Goal: Understand process/instructions

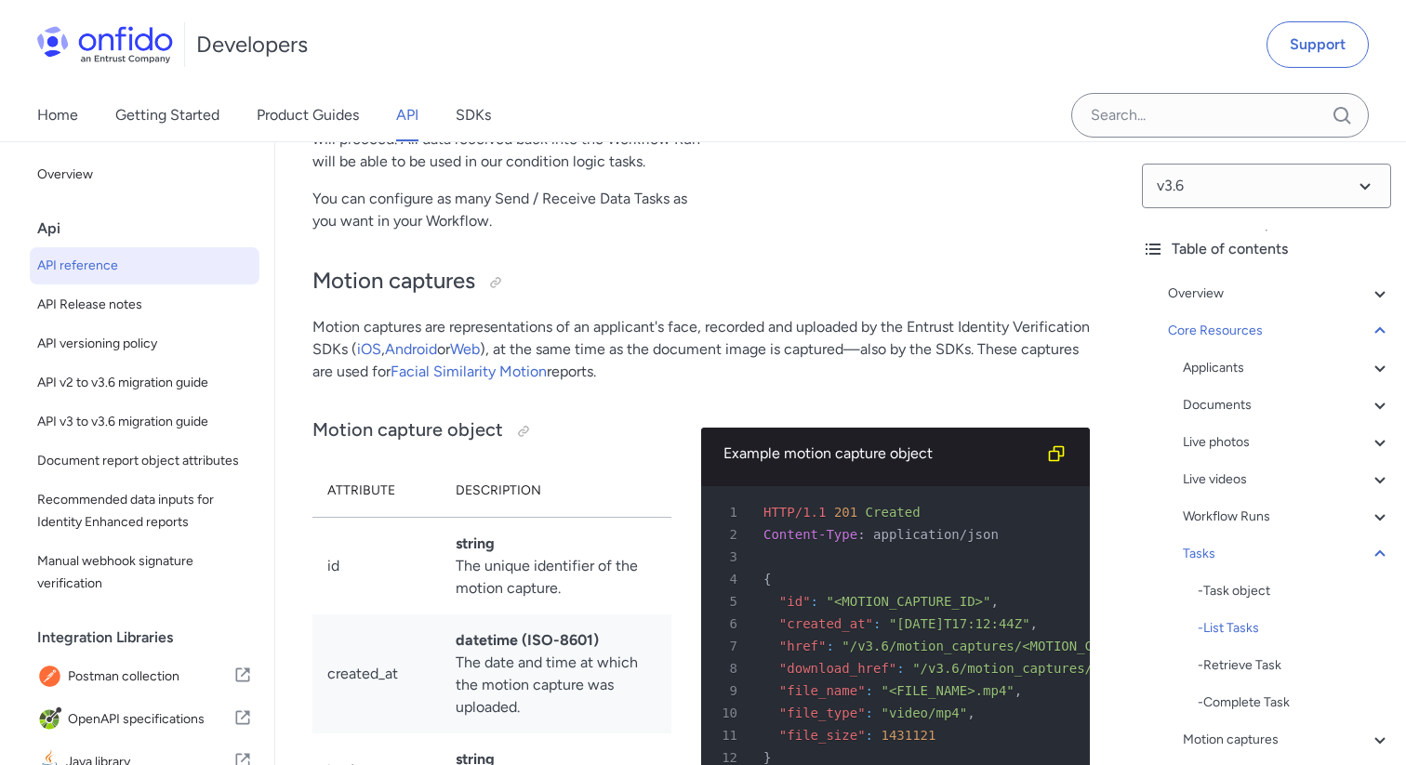
scroll to position [57704, 0]
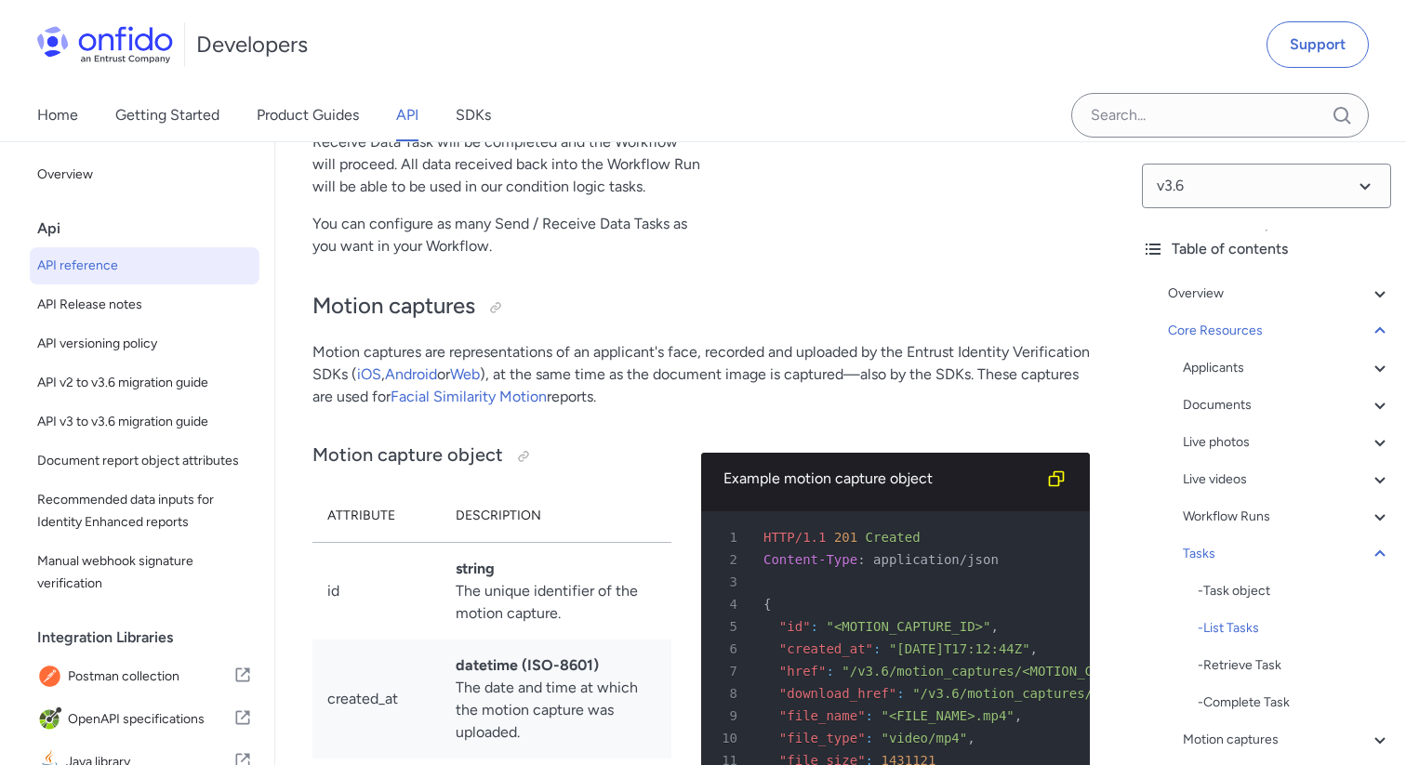
select select "bash"
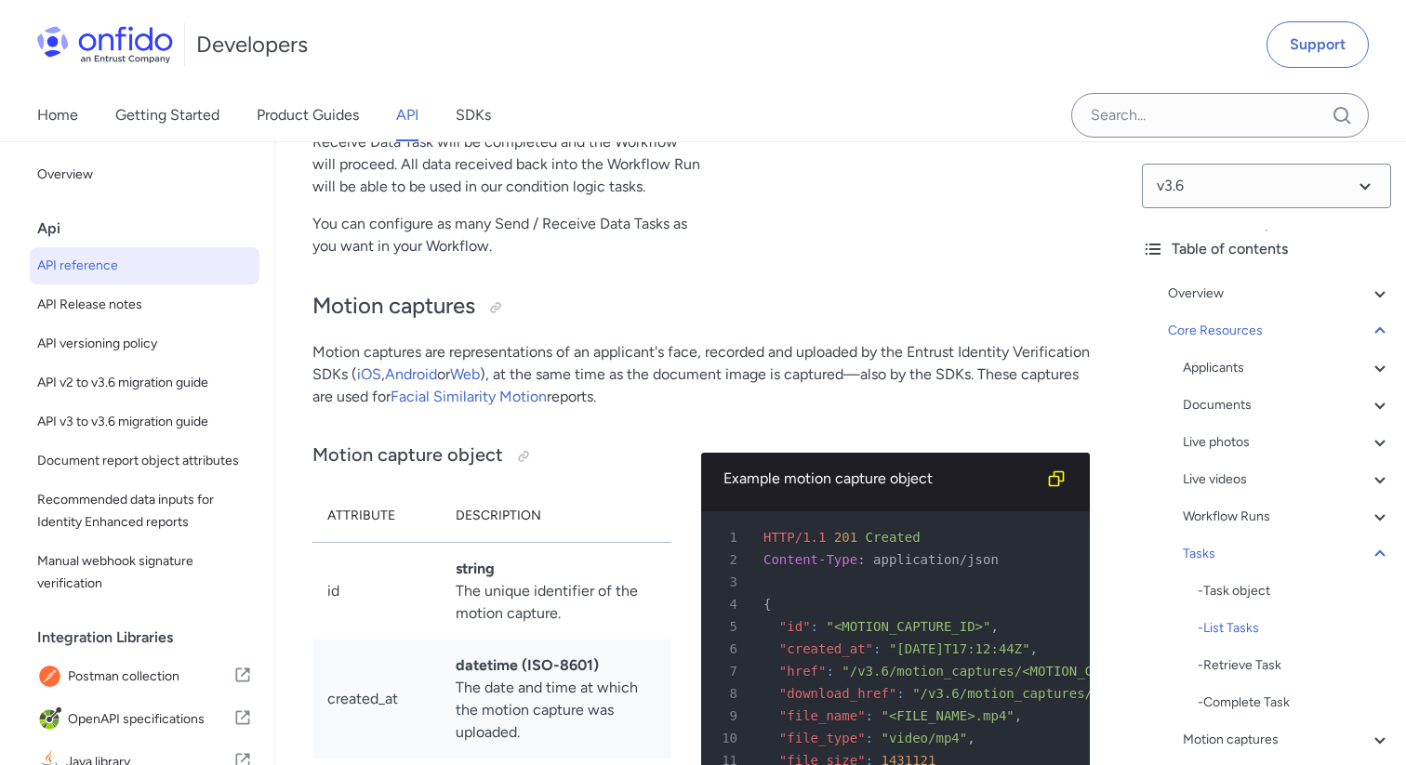
select select "bash"
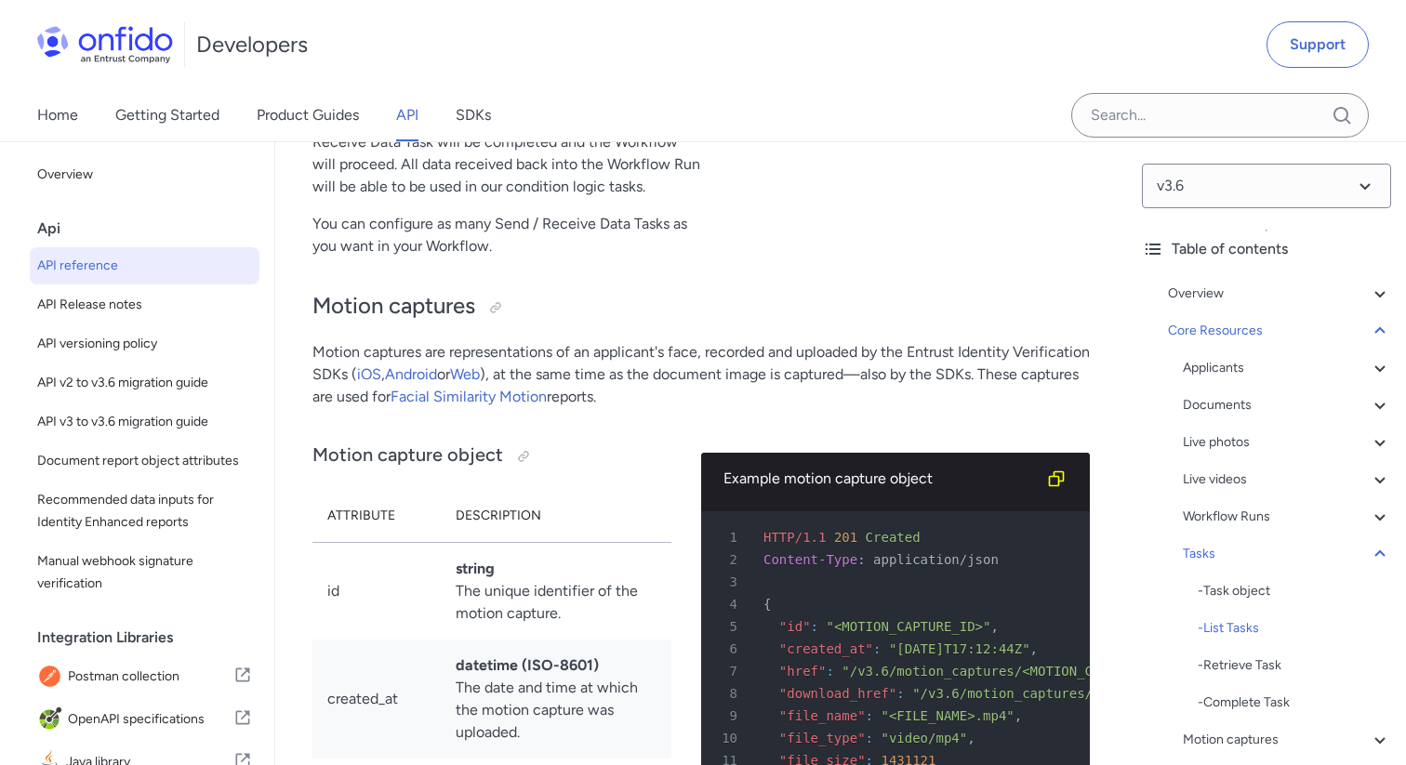
select select "bash"
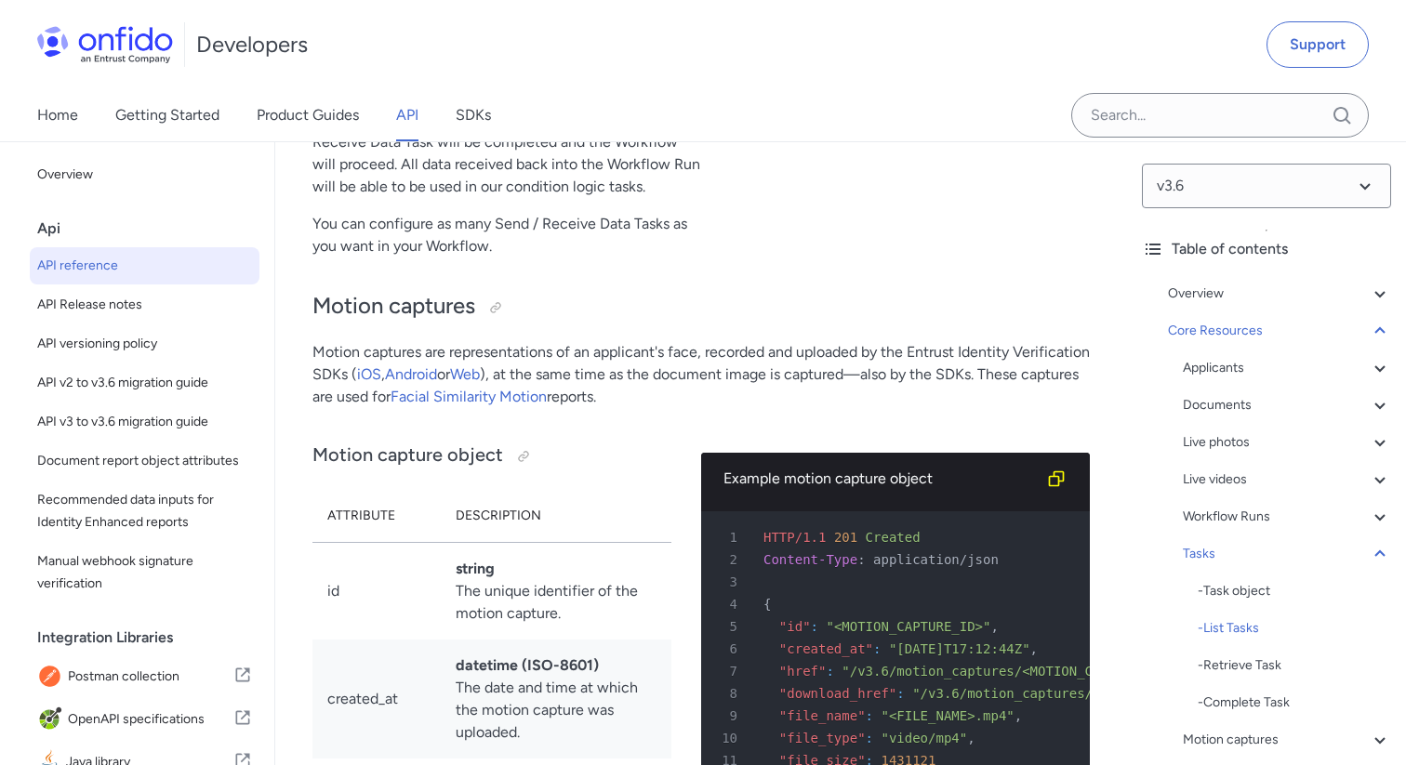
select select "bash"
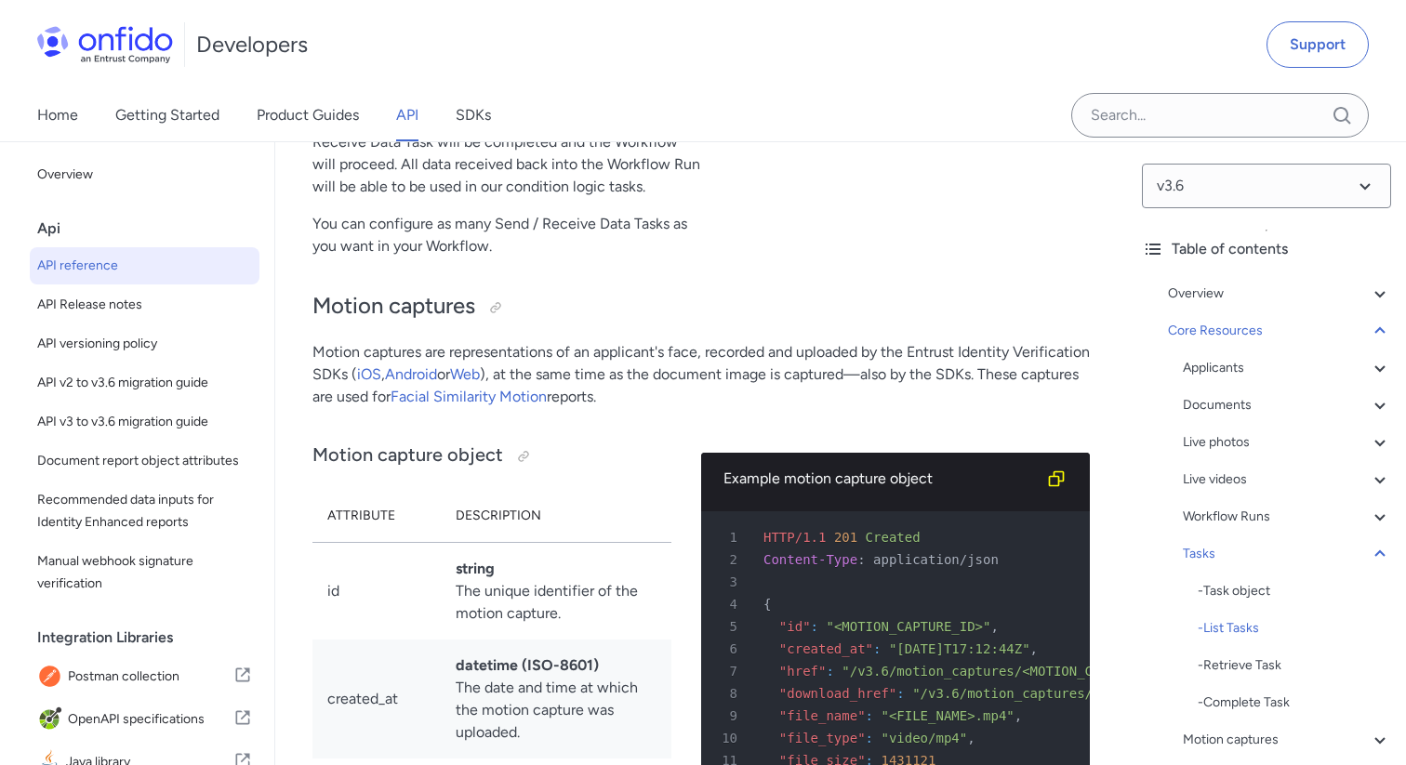
select select "bash"
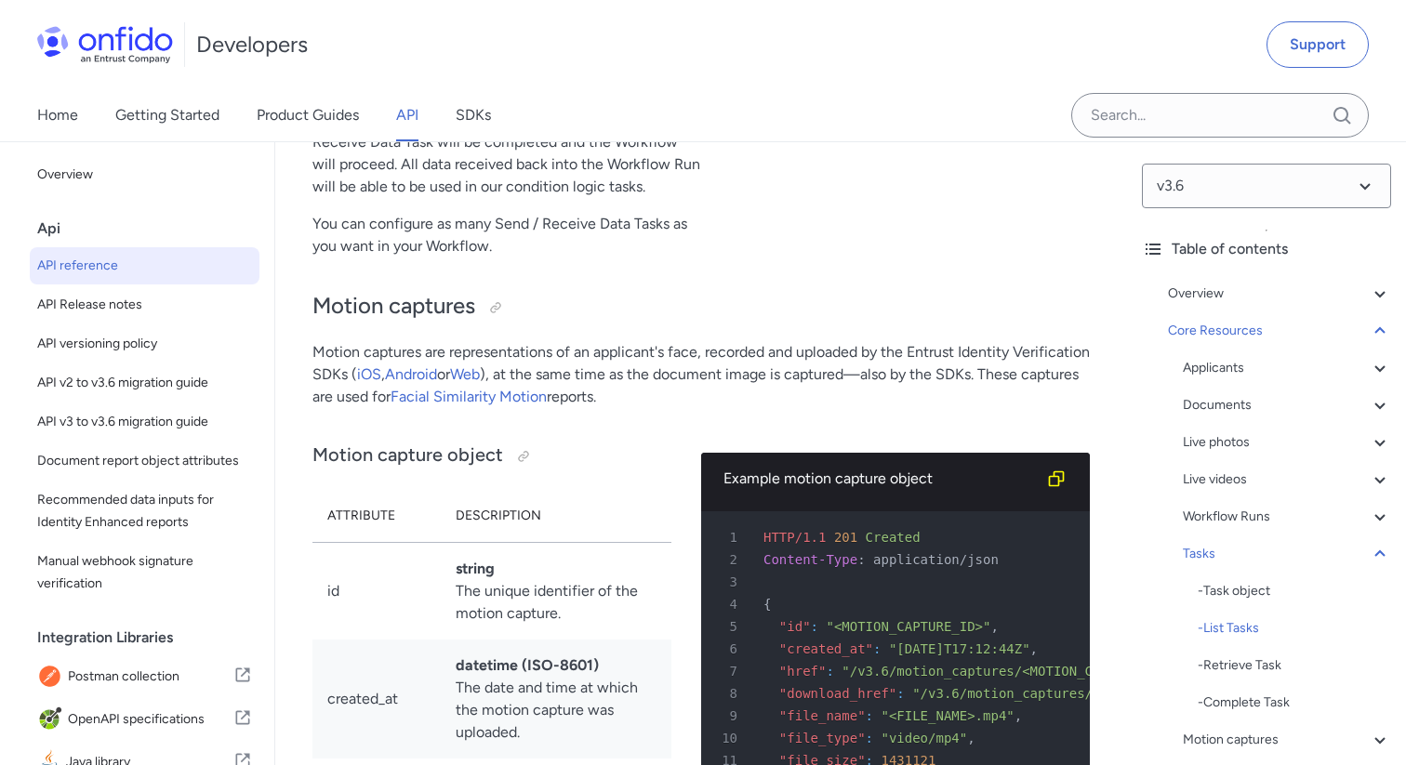
select select "bash"
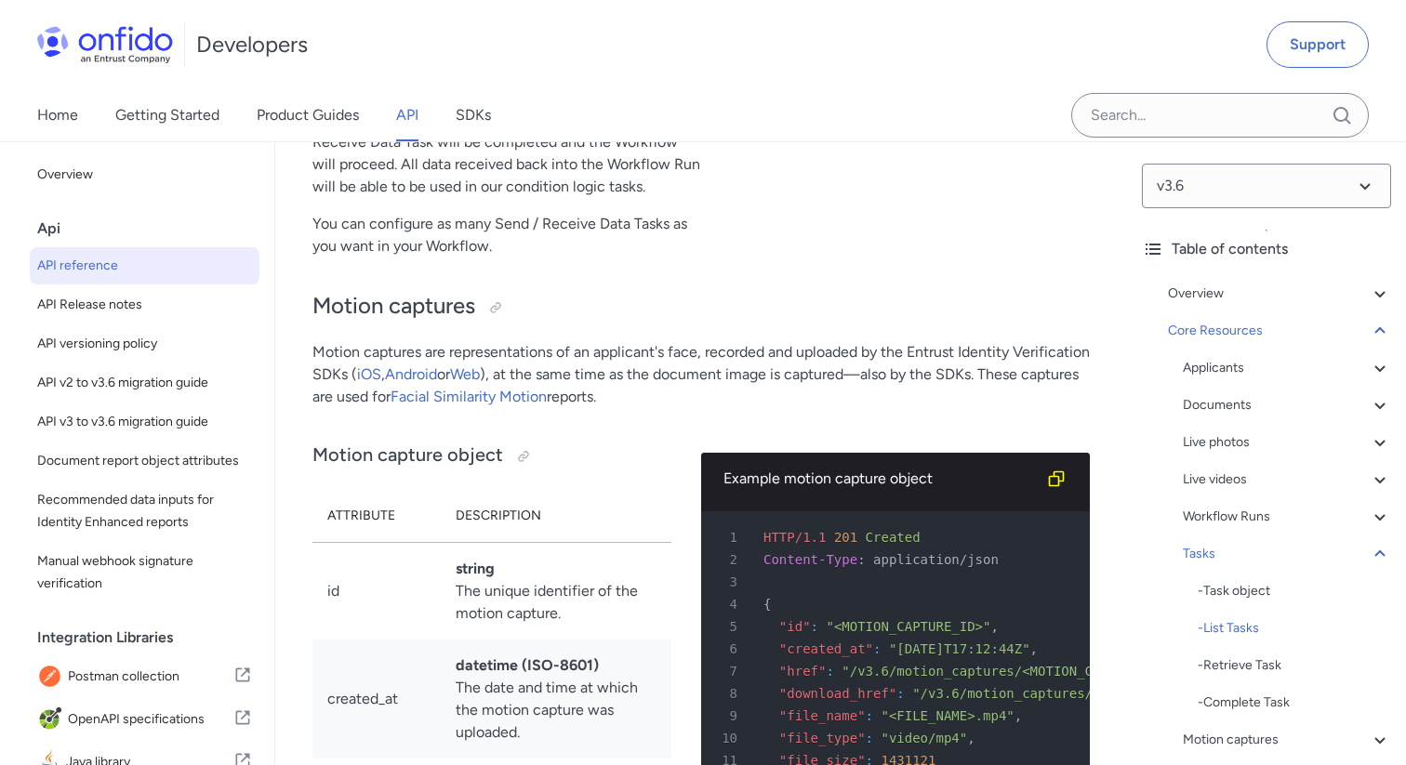
select select "bash"
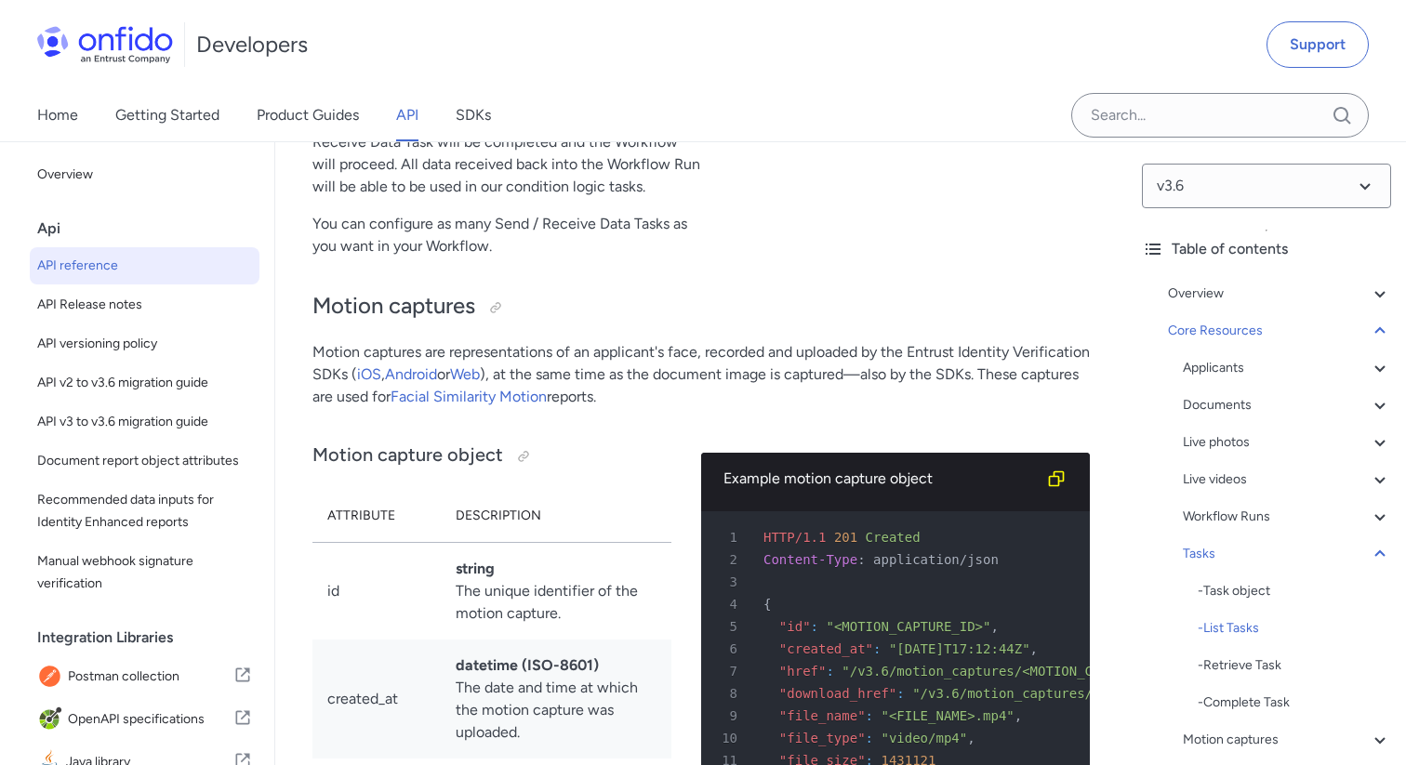
select select "bash"
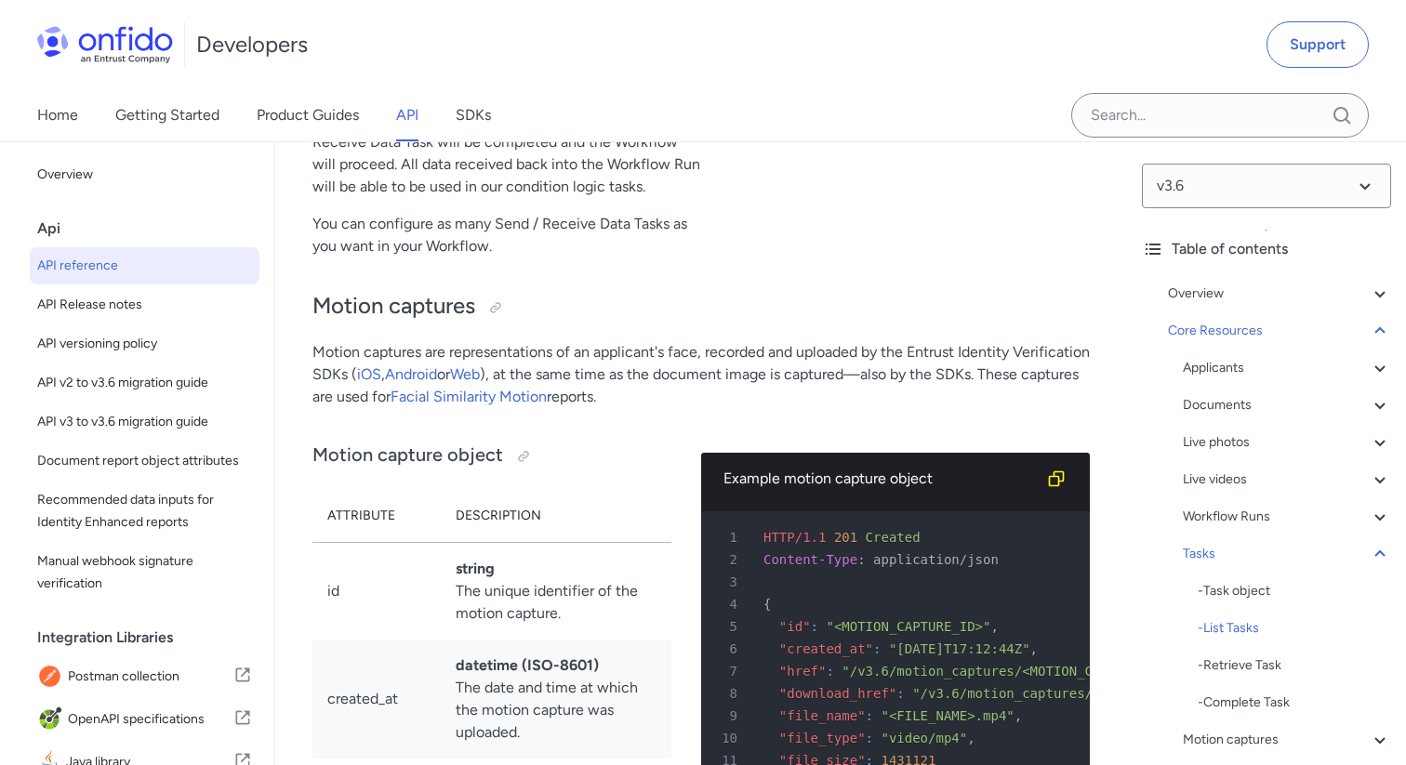
select select "bash"
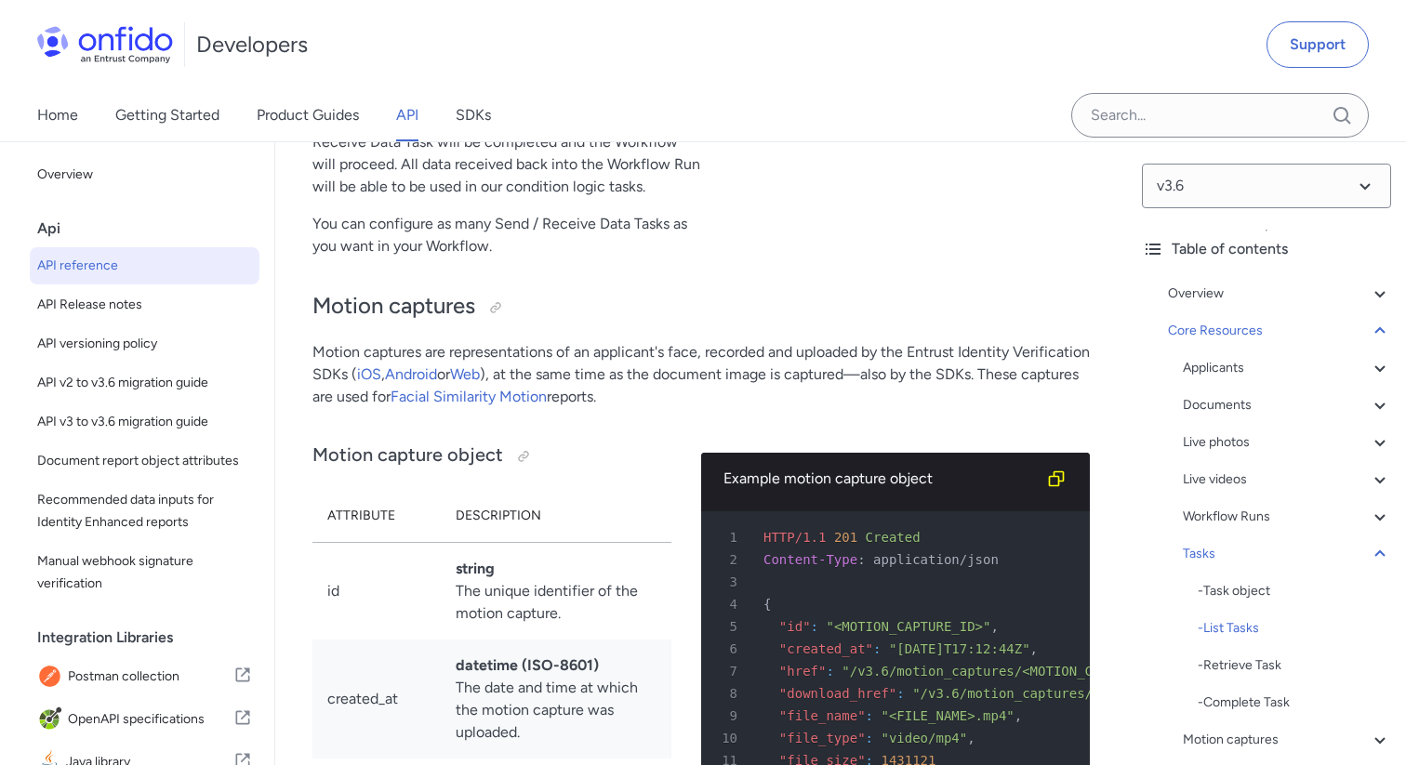
select select "bash"
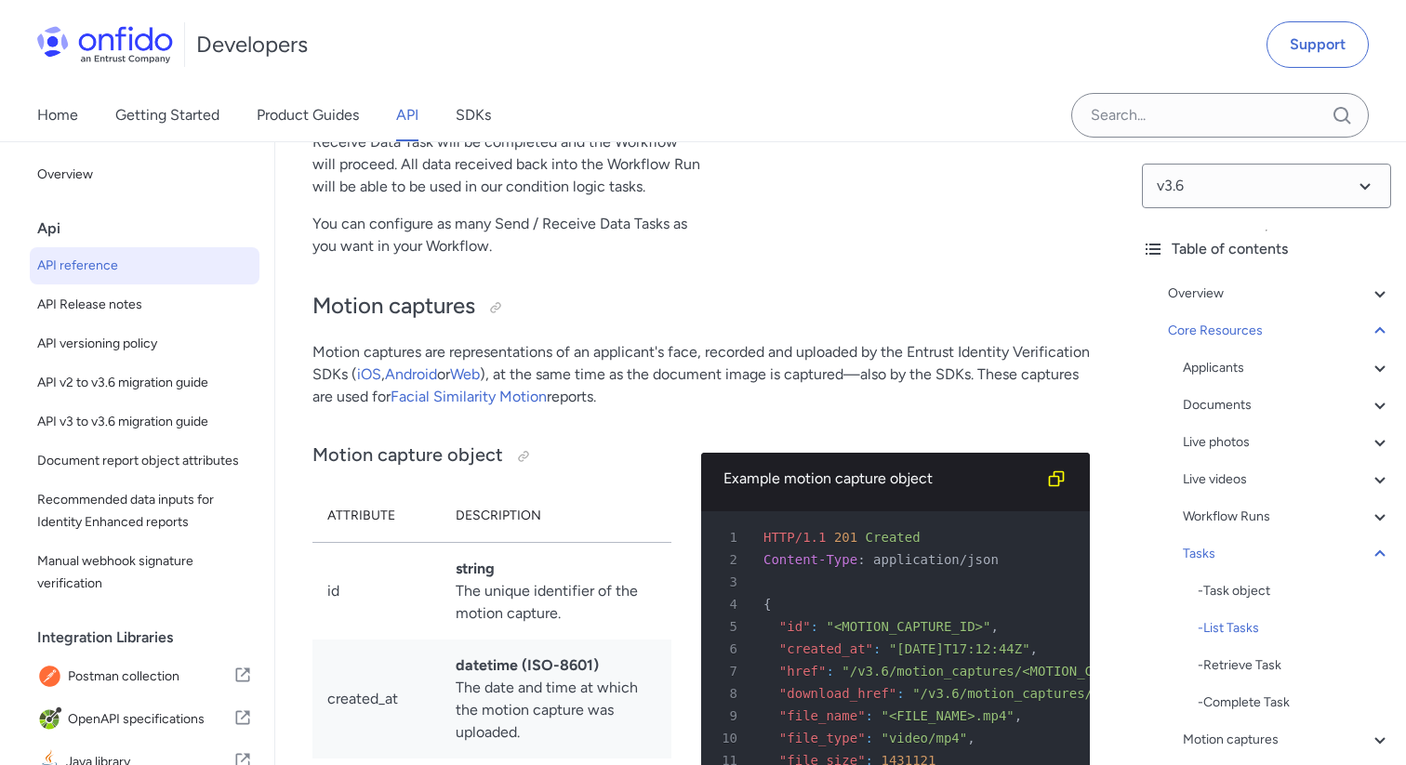
select select "bash"
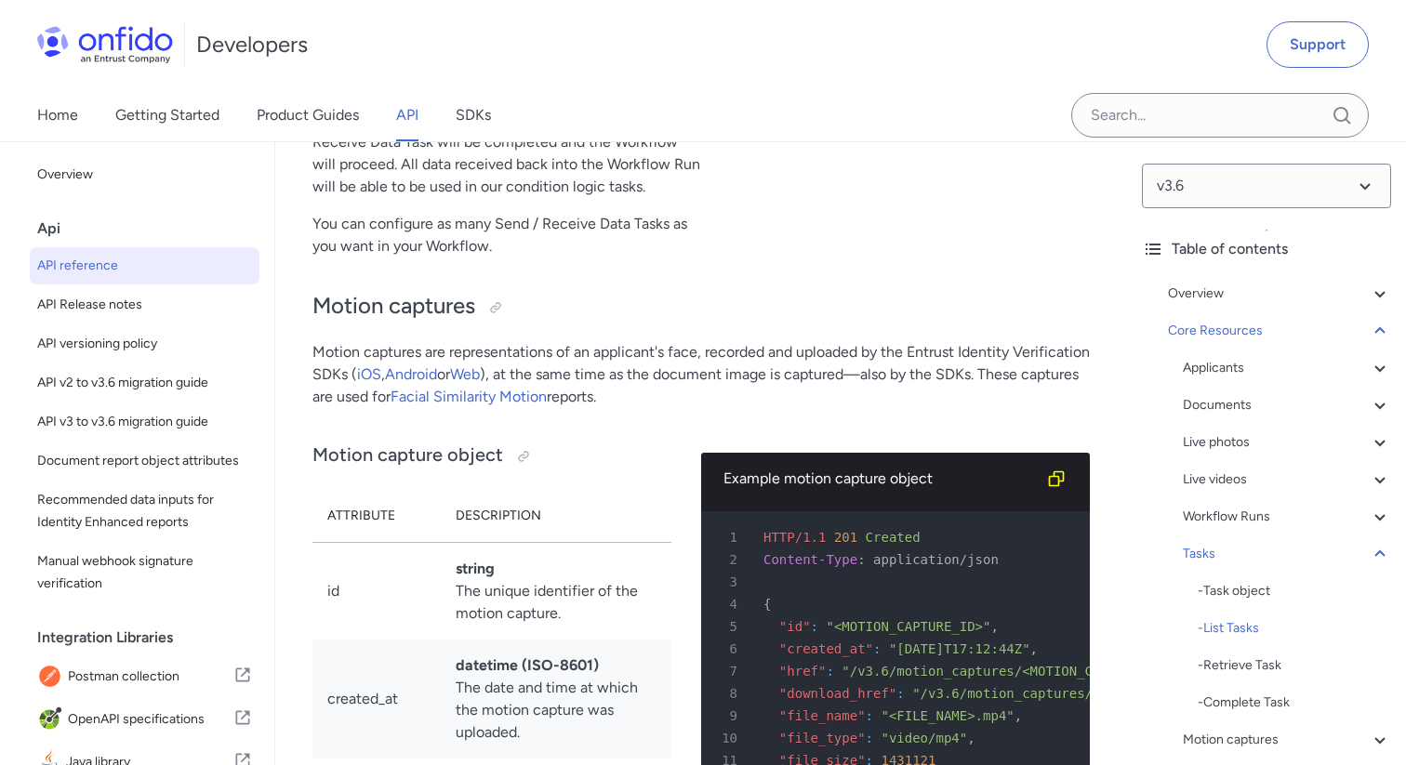
select select "bash"
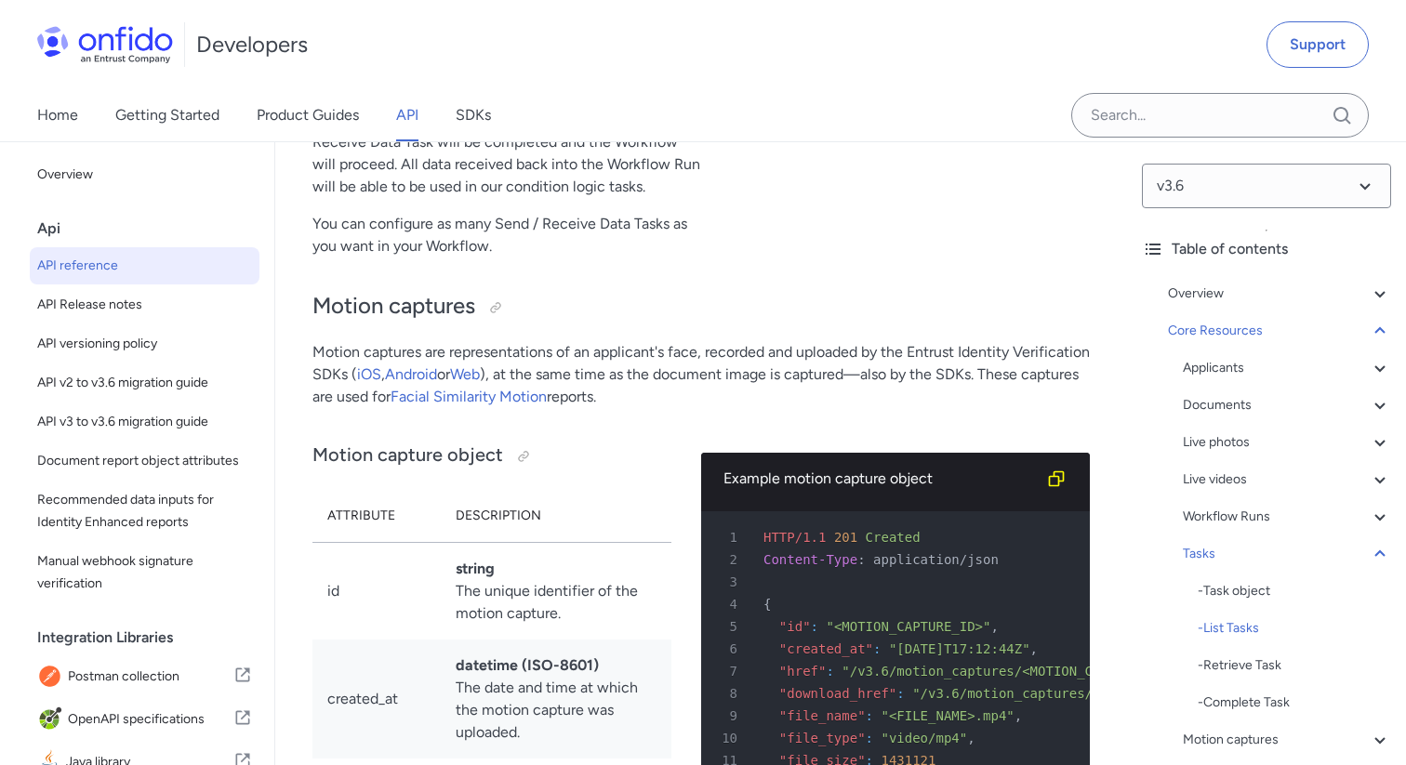
select select "bash"
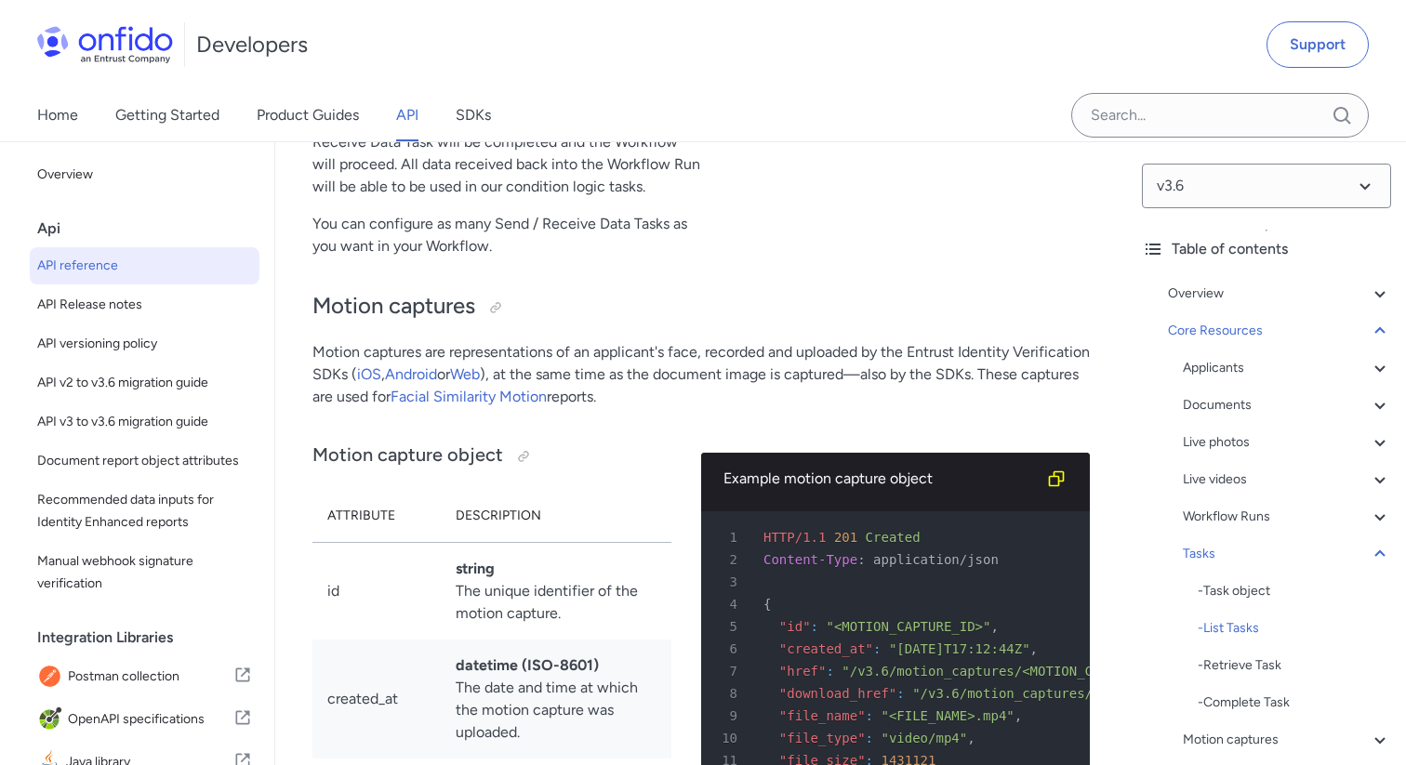
select select "bash"
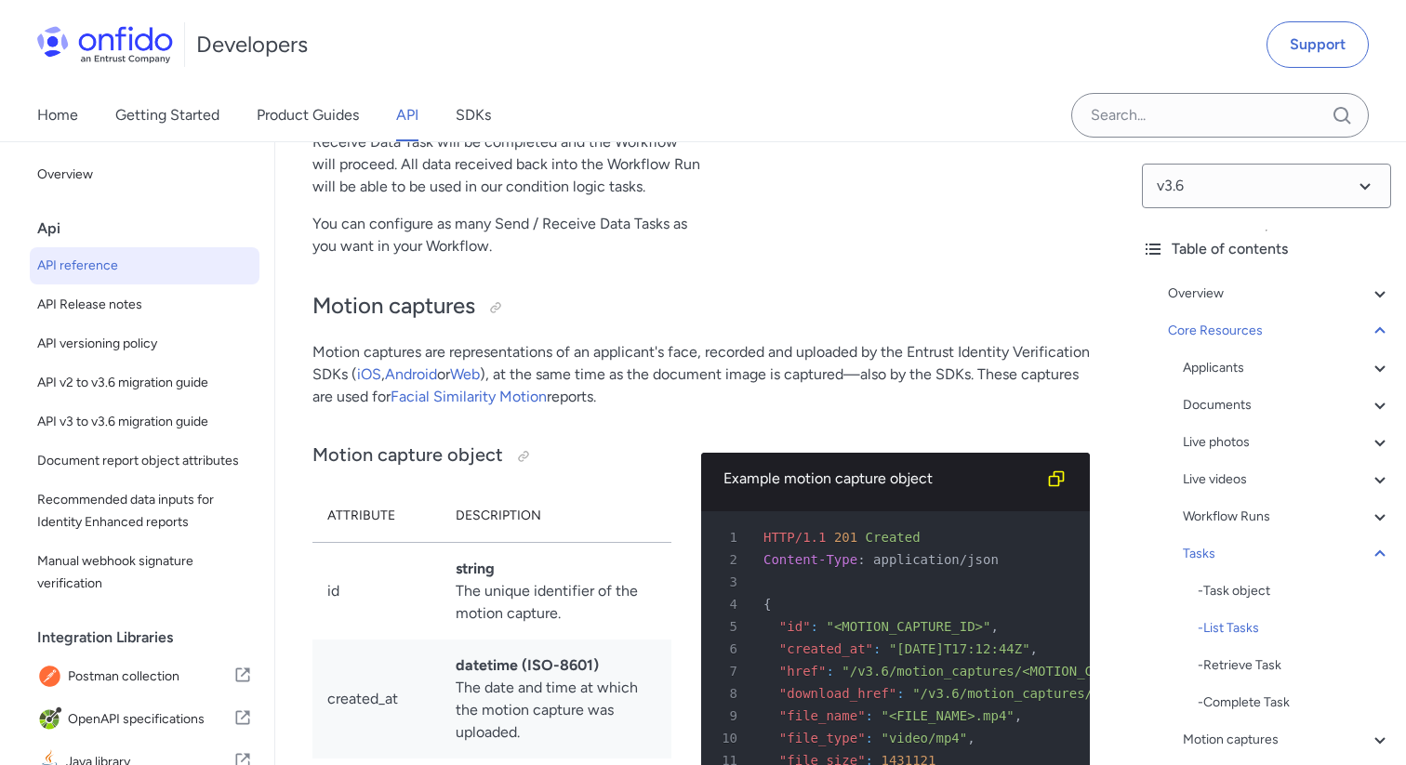
select select "bash"
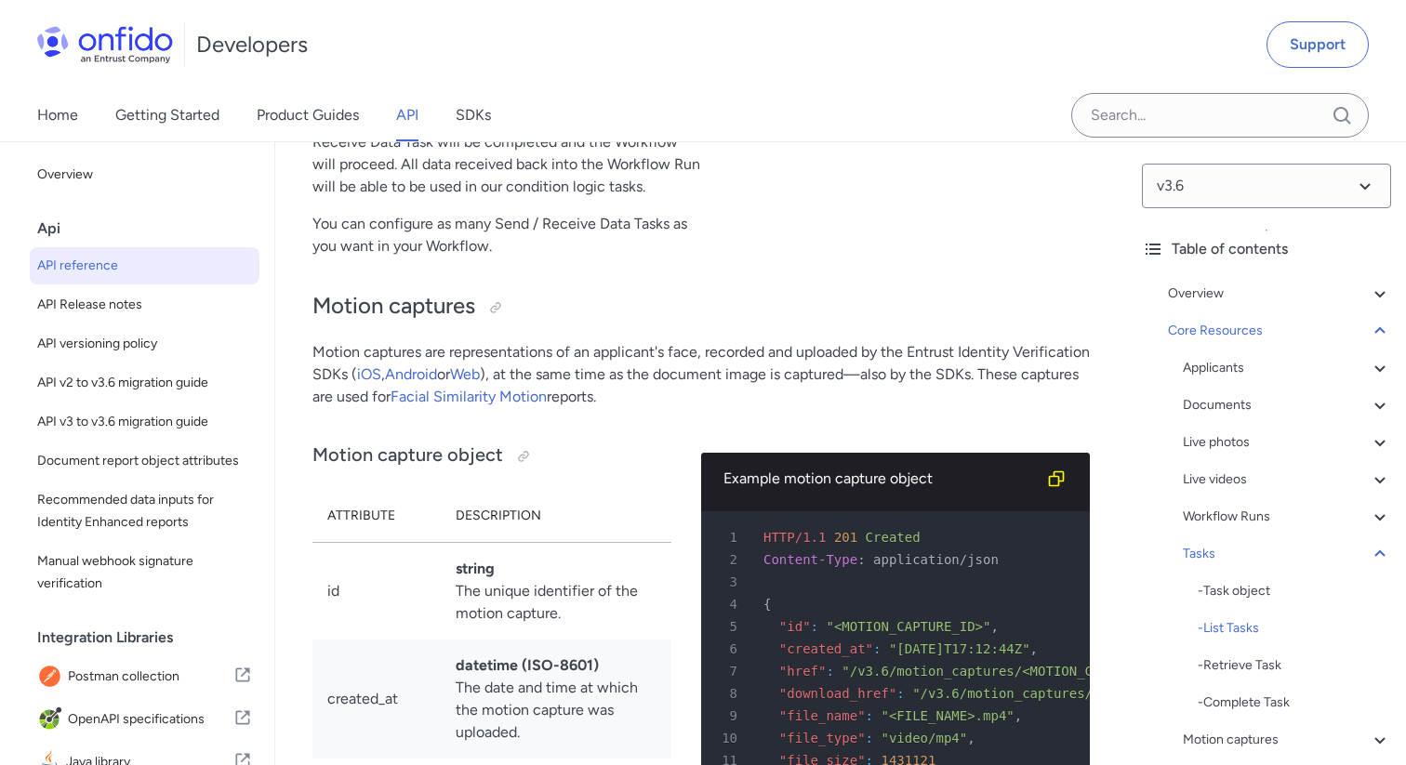
select select "bash"
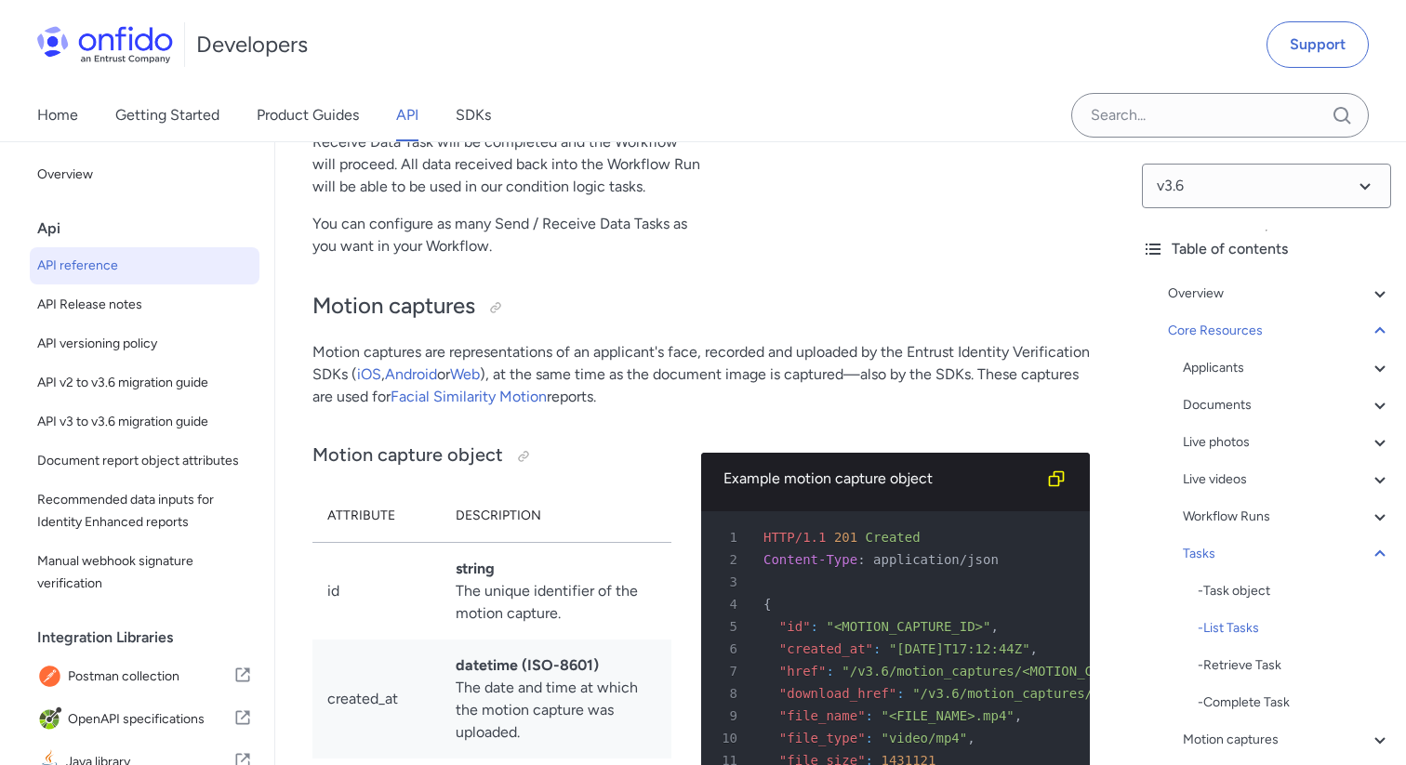
select select "bash"
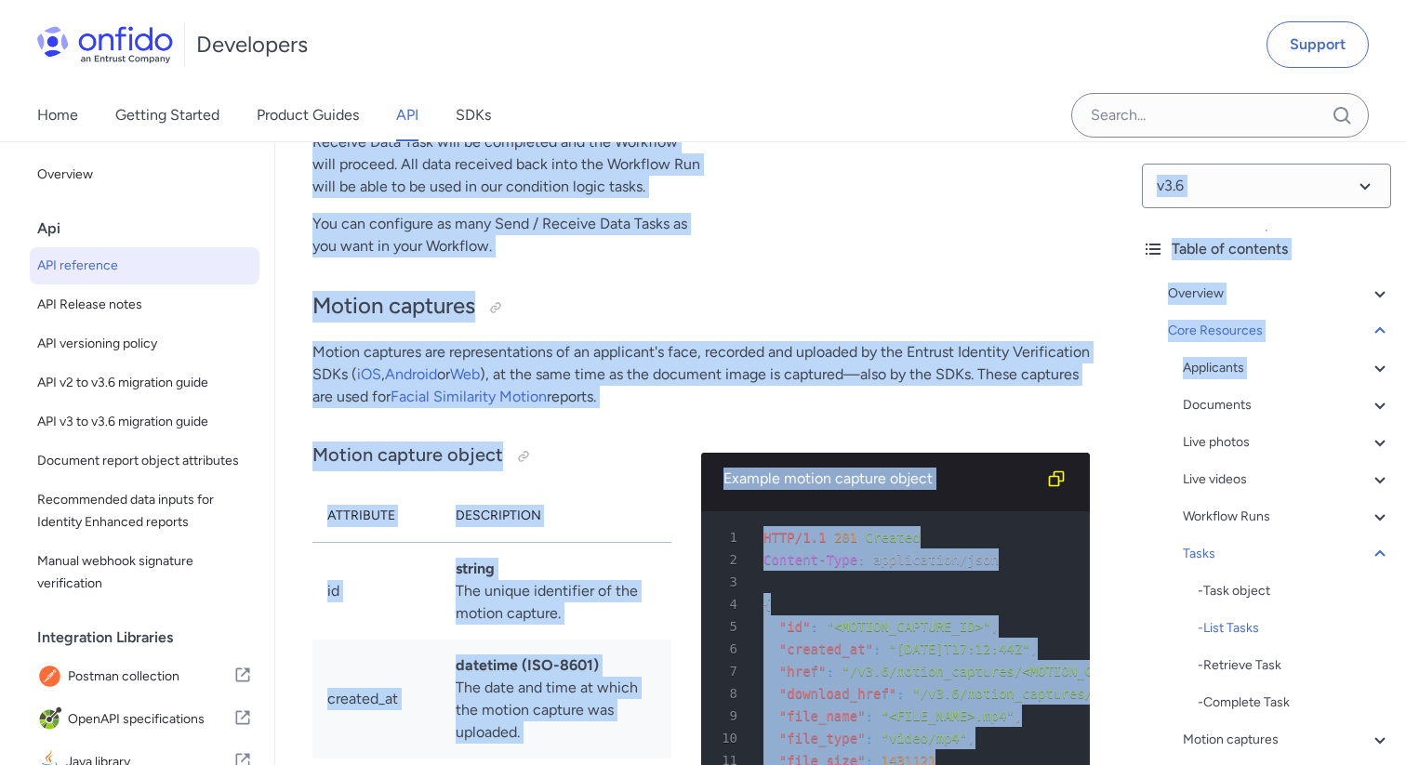
scroll to position [0, 355]
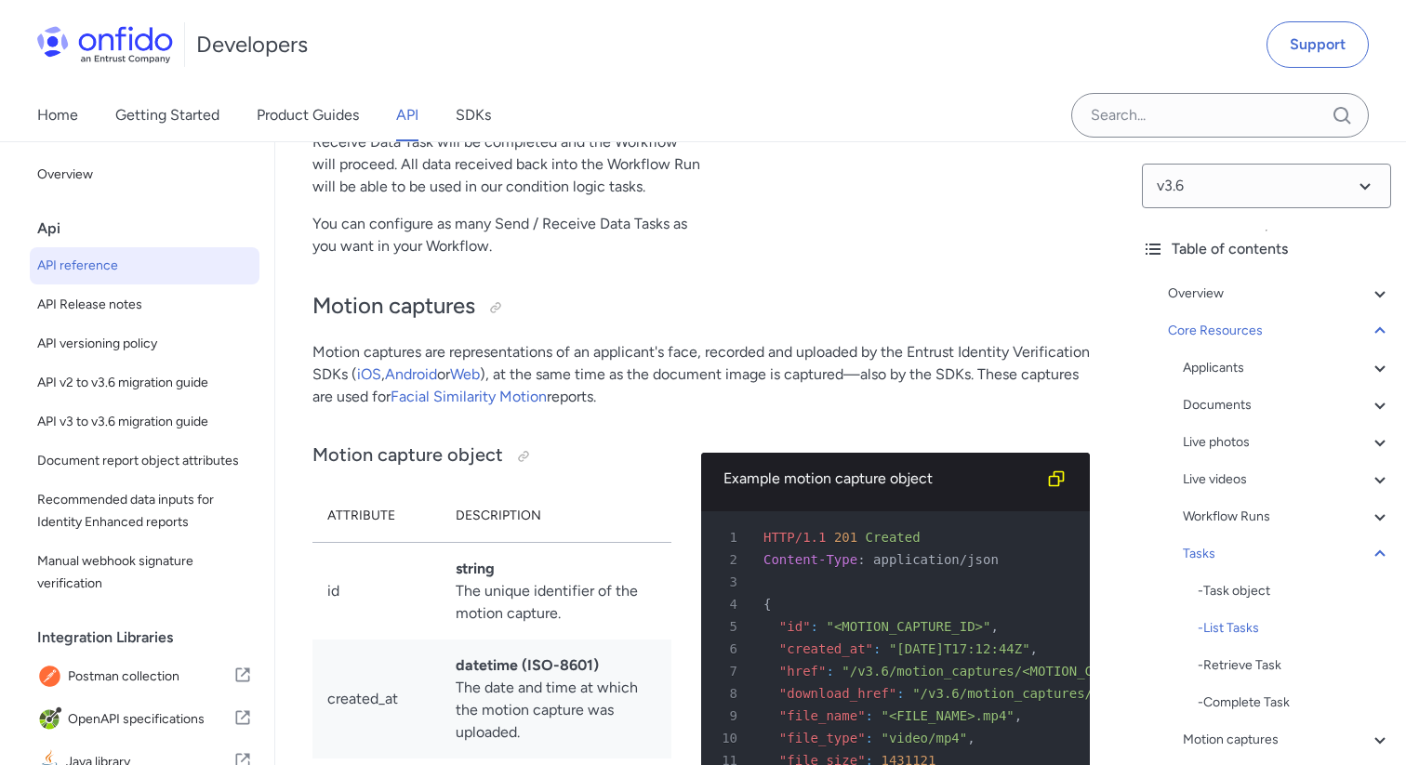
drag, startPoint x: 849, startPoint y: 382, endPoint x: 1101, endPoint y: 380, distance: 252.0
copy div "[URL][DOMAIN_NAME] < WORKFLOW_RUN_ID > /tasks/ < TASK_ID >"
